Goal: Information Seeking & Learning: Learn about a topic

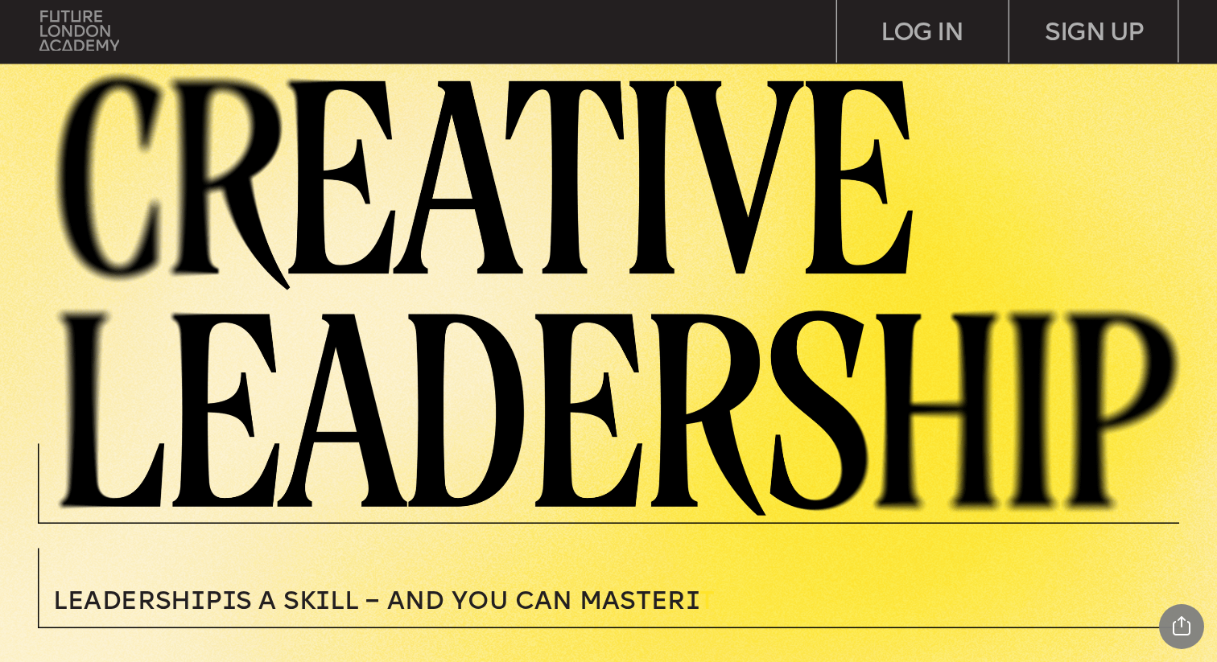
click at [68, 39] on img at bounding box center [79, 30] width 80 height 40
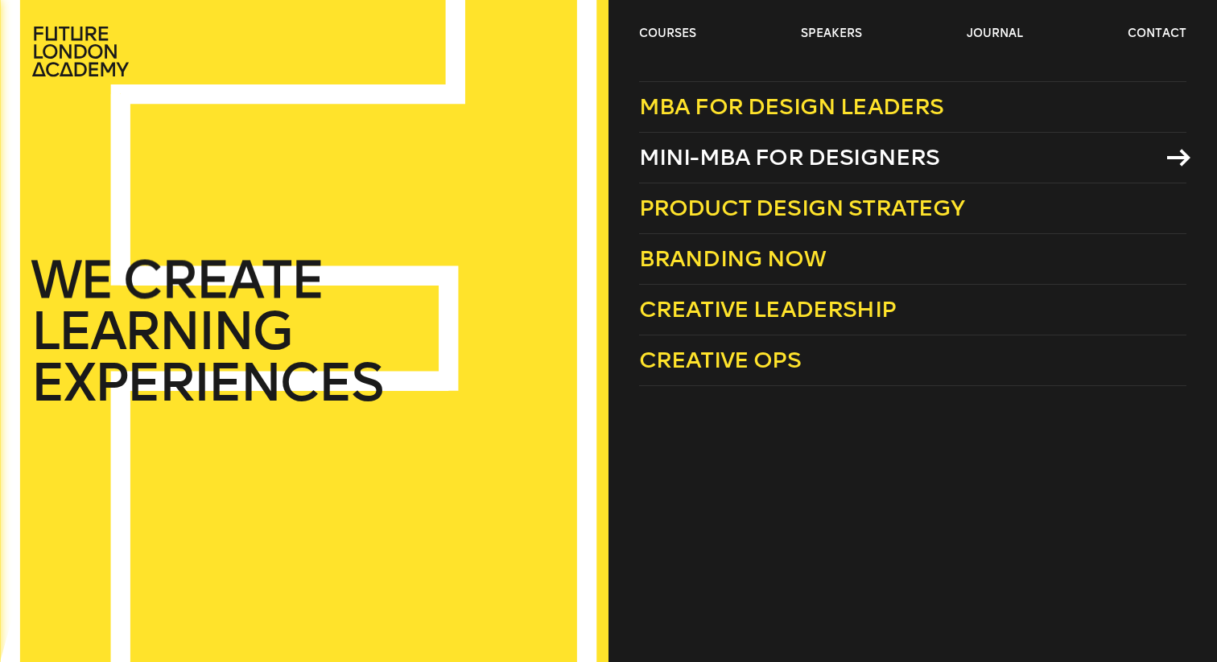
click at [894, 171] on span "Mini-MBA for Designers" at bounding box center [789, 157] width 301 height 27
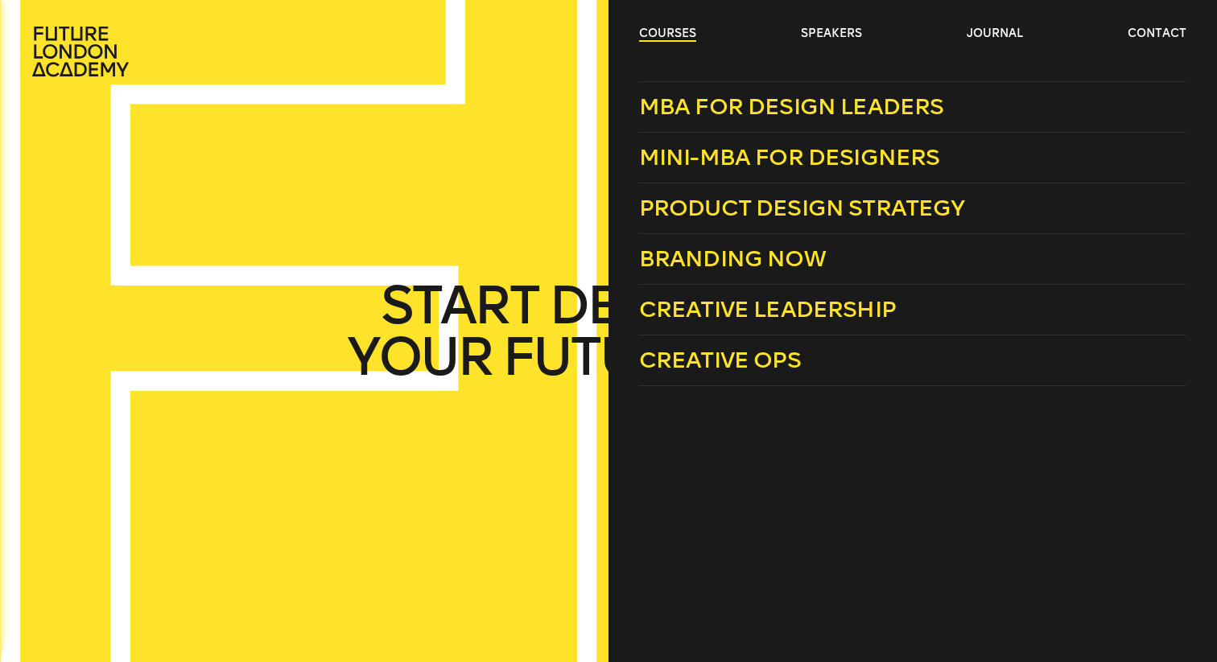
click at [681, 33] on link "courses" at bounding box center [667, 34] width 57 height 16
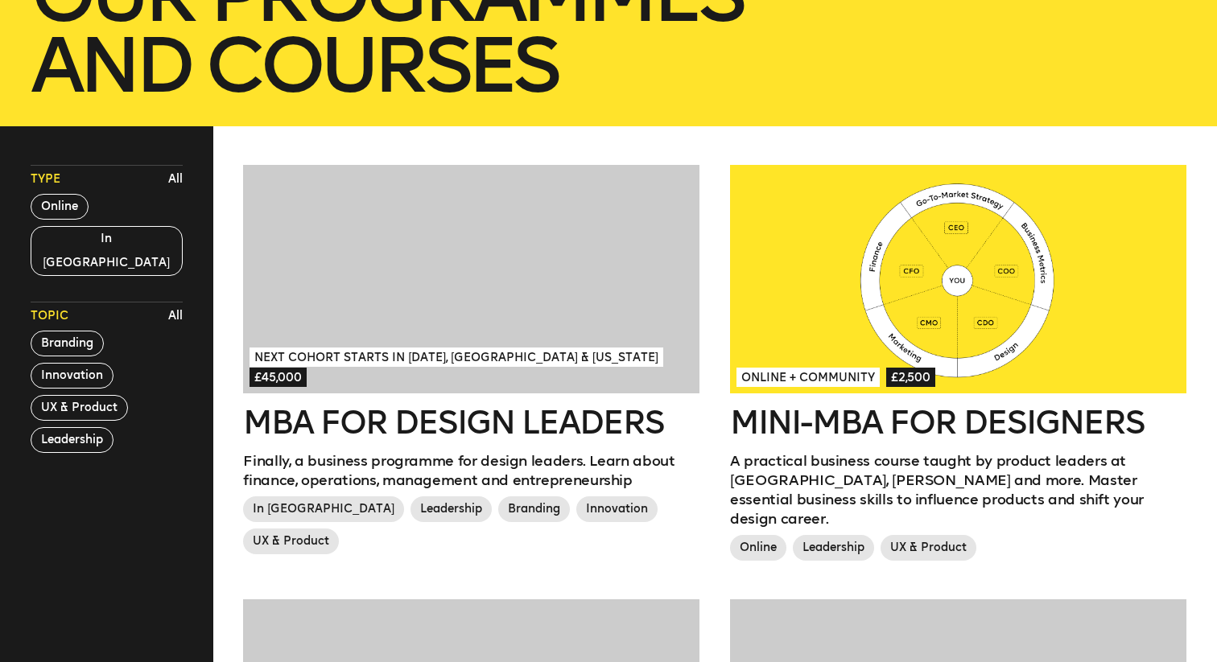
scroll to position [340, 0]
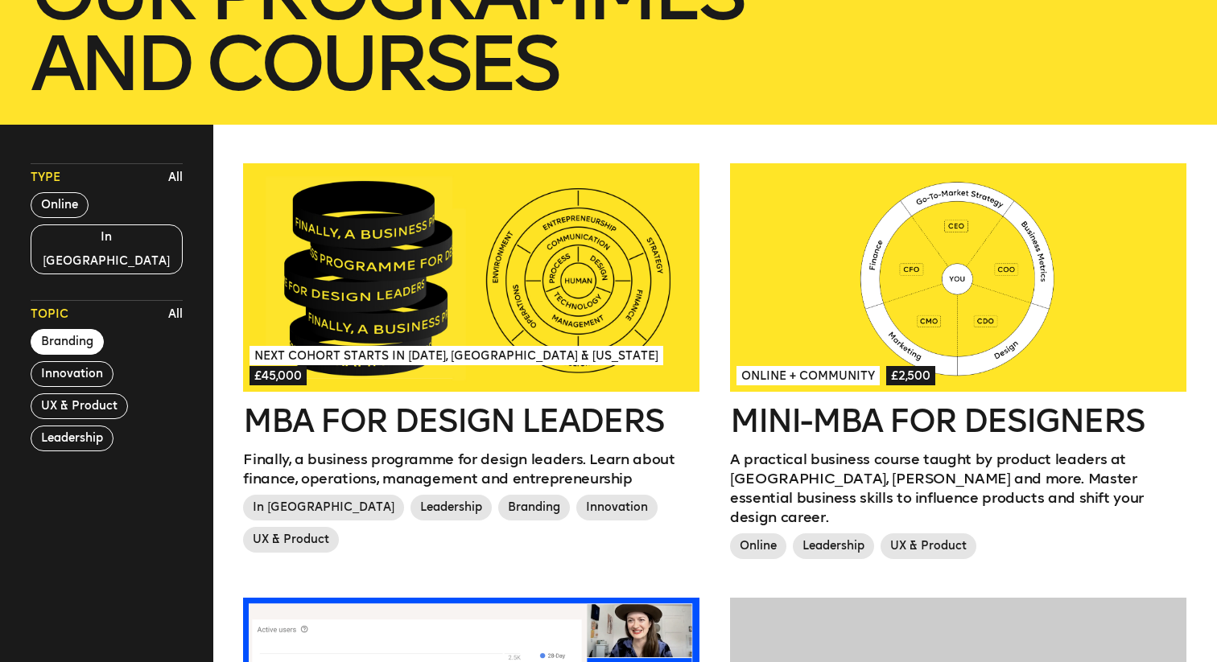
click at [89, 329] on button "Branding" at bounding box center [67, 342] width 73 height 26
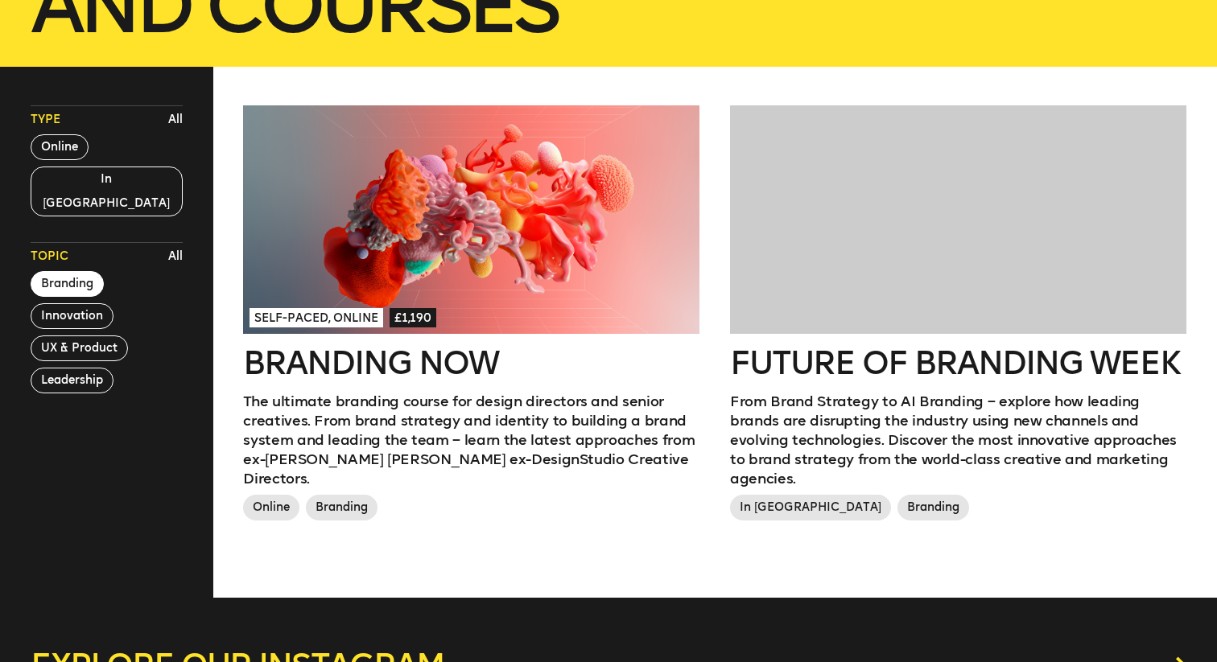
scroll to position [290, 0]
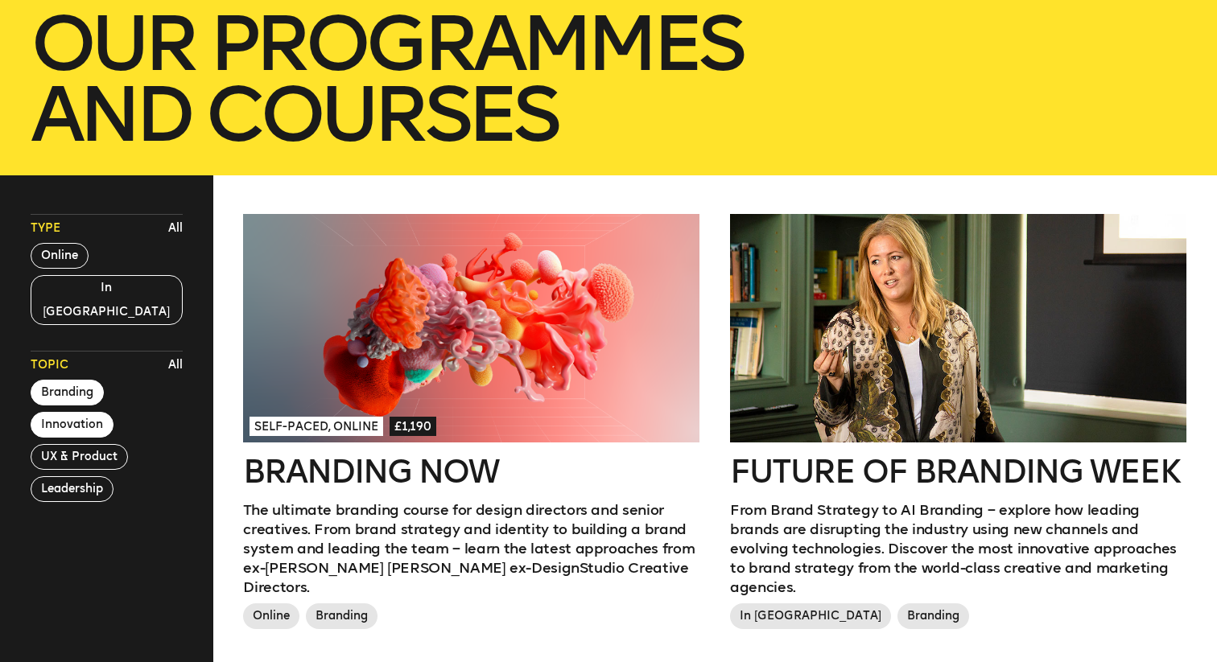
click at [98, 412] on button "Innovation" at bounding box center [72, 425] width 83 height 26
click at [97, 412] on button "Innovation" at bounding box center [72, 425] width 83 height 26
click at [73, 250] on button "Online" at bounding box center [60, 256] width 58 height 26
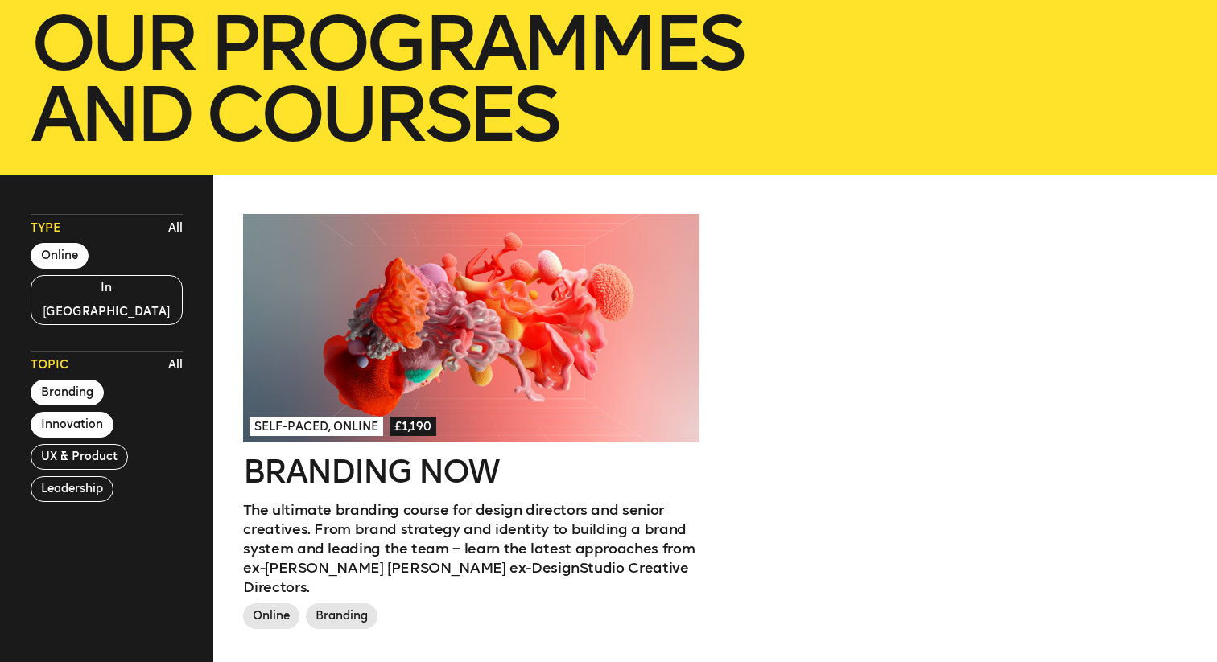
click at [77, 412] on button "Innovation" at bounding box center [72, 425] width 83 height 26
click at [177, 353] on button "All" at bounding box center [175, 365] width 23 height 24
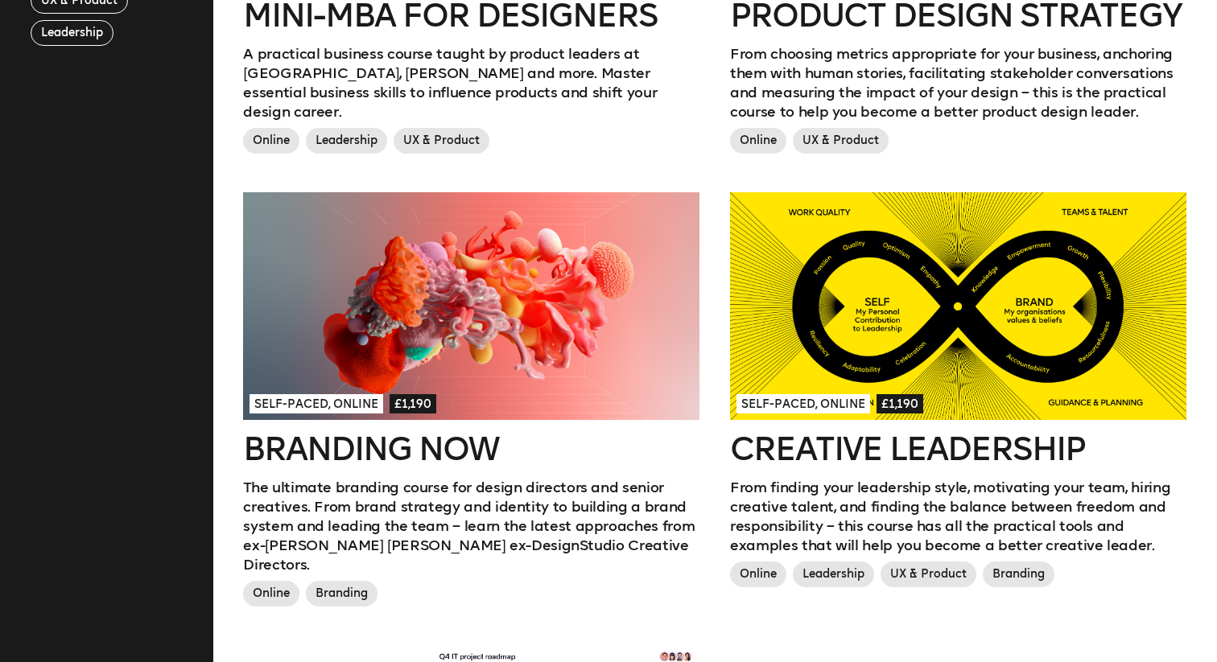
scroll to position [0, 0]
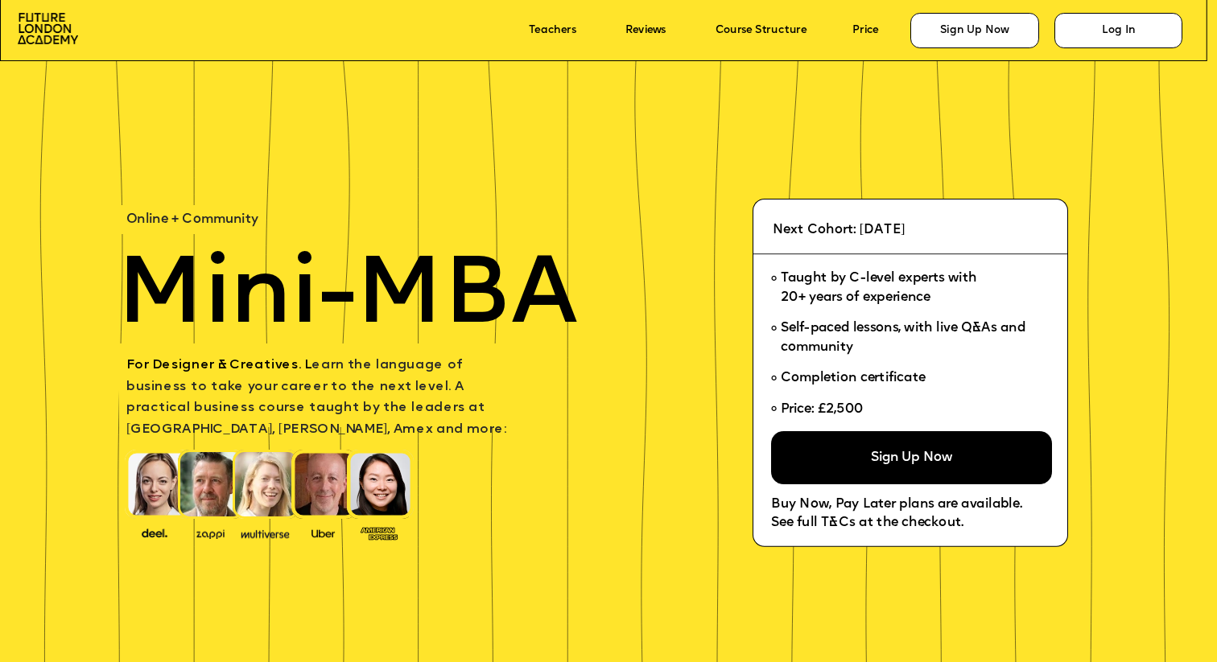
click at [658, 311] on p "Mini-MBA" at bounding box center [417, 297] width 601 height 95
click at [650, 323] on p "‍" at bounding box center [411, 318] width 570 height 13
click at [638, 338] on p "Mini-MBA" at bounding box center [417, 297] width 601 height 95
click at [631, 332] on p "Mini-MBA" at bounding box center [417, 297] width 601 height 95
click at [630, 327] on p "Mini-MBA" at bounding box center [417, 297] width 601 height 95
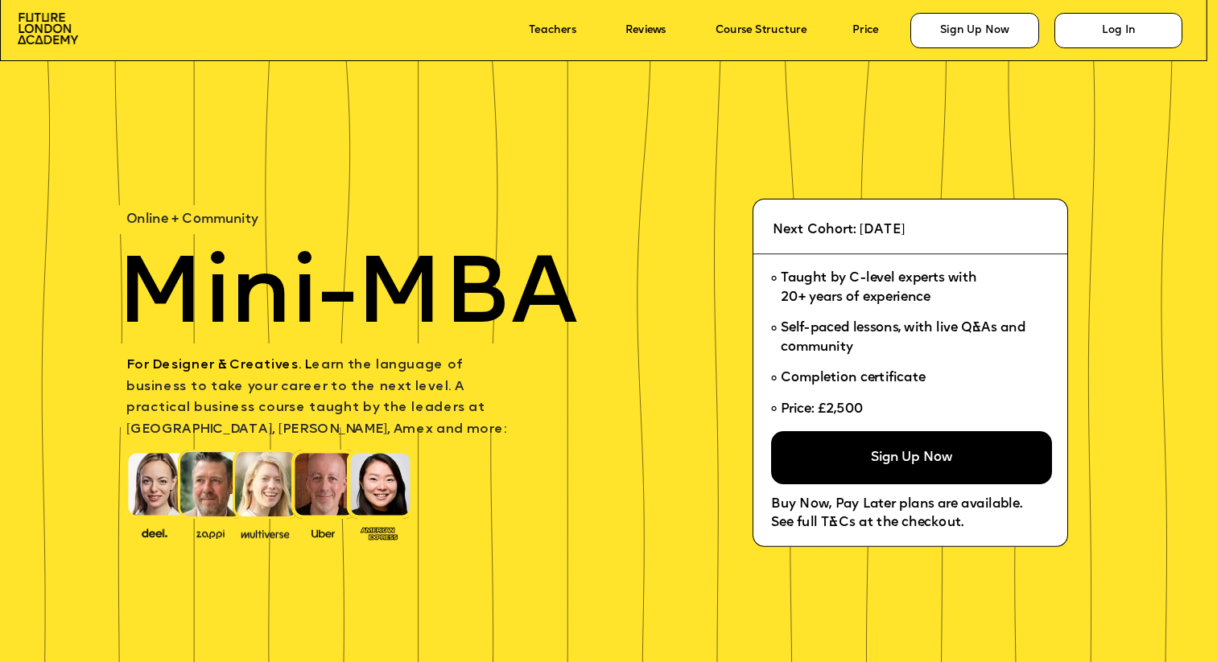
click at [587, 344] on p "Mini-MBA" at bounding box center [417, 297] width 601 height 95
